Goal: Task Accomplishment & Management: Complete application form

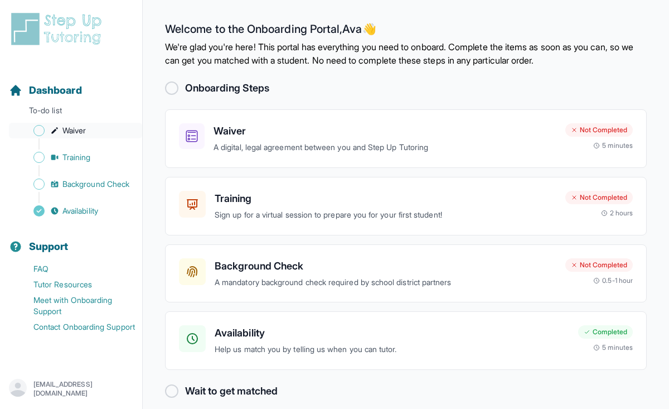
click at [11, 132] on link "Waiver" at bounding box center [75, 131] width 133 height 16
